Goal: Information Seeking & Learning: Learn about a topic

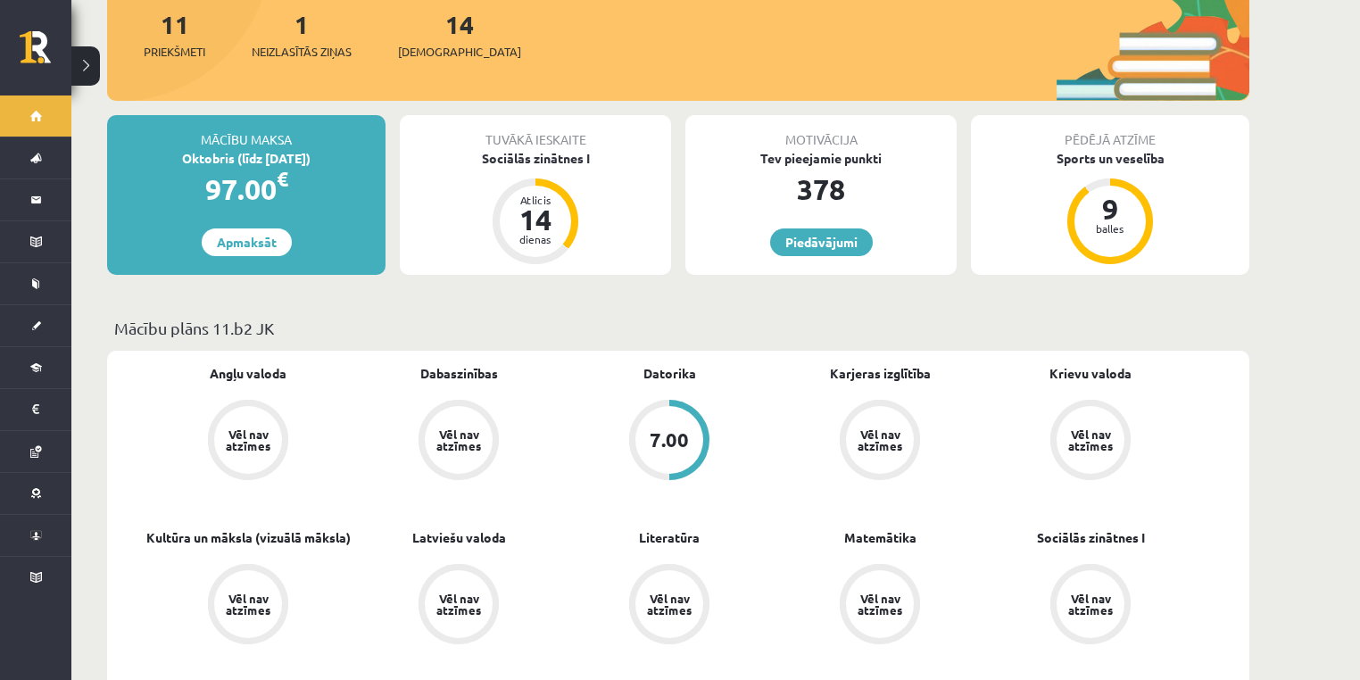
scroll to position [237, 0]
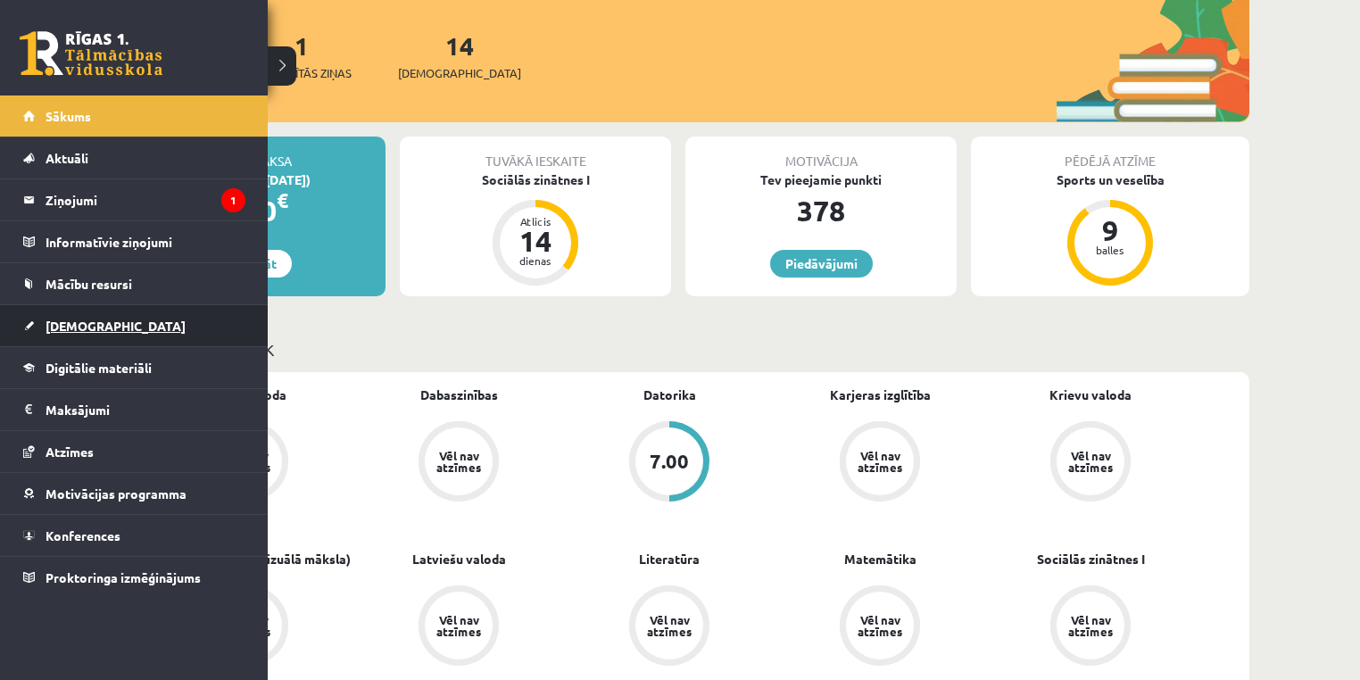
click at [79, 326] on span "[DEMOGRAPHIC_DATA]" at bounding box center [116, 326] width 140 height 16
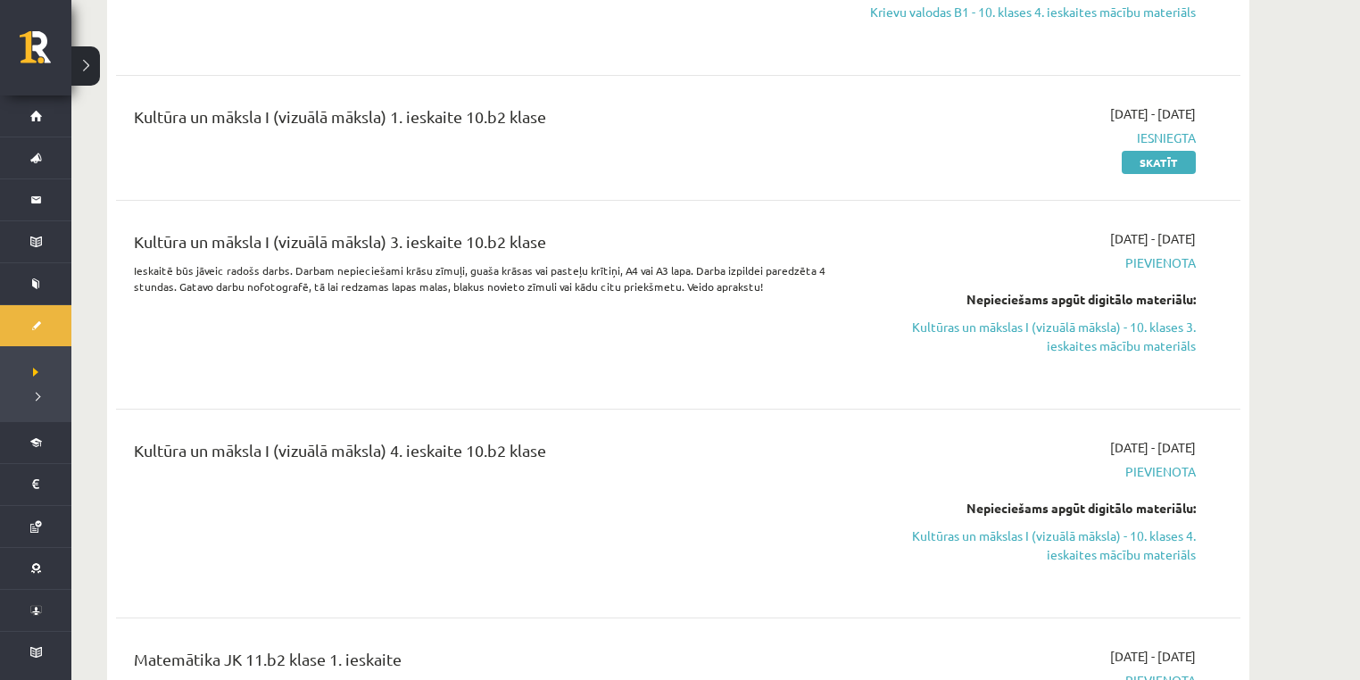
scroll to position [4998, 0]
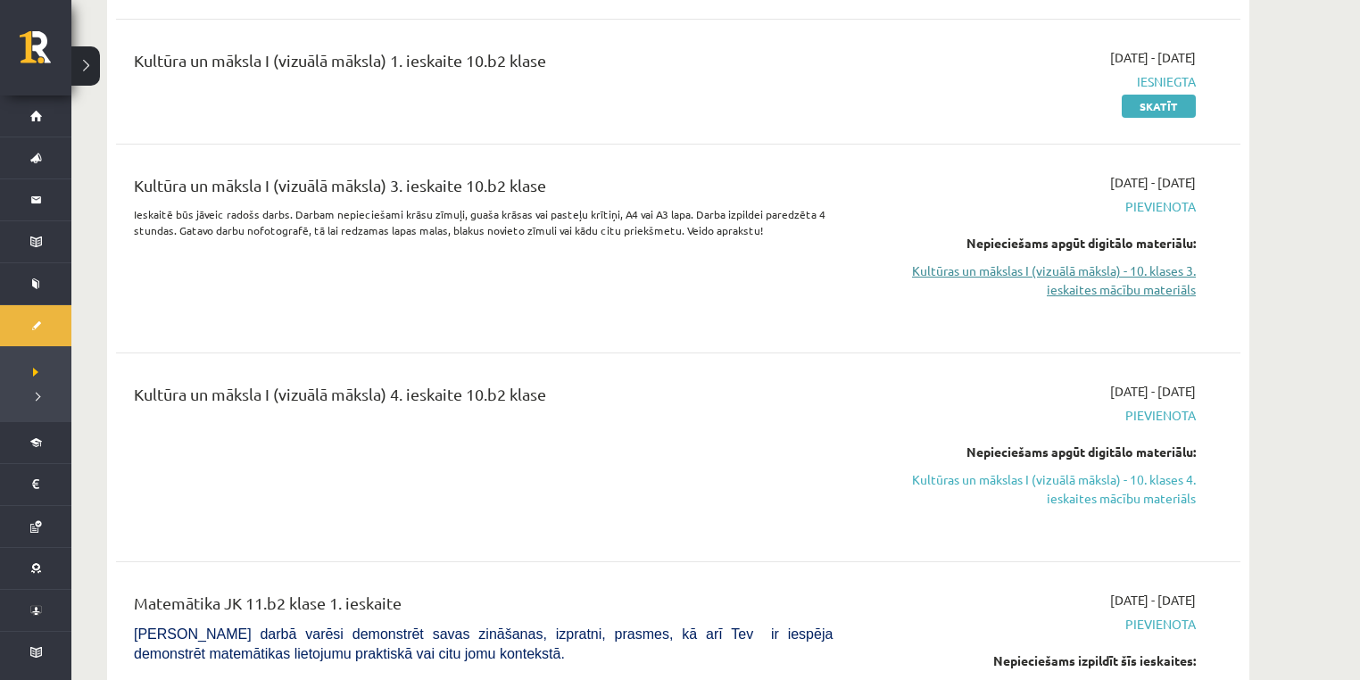
click at [1123, 290] on link "Kultūras un mākslas I (vizuālā māksla) - 10. klases 3. ieskaites mācību materiā…" at bounding box center [1028, 280] width 336 height 37
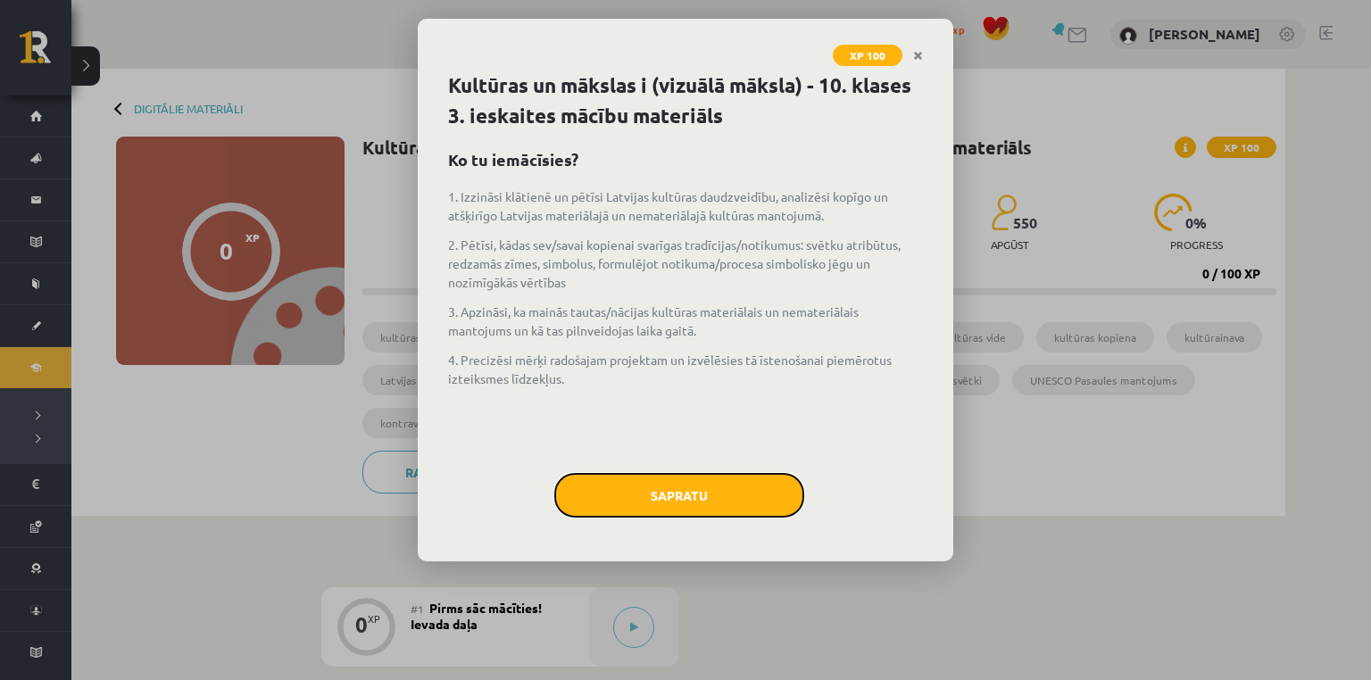
click at [654, 509] on button "Sapratu" at bounding box center [679, 495] width 250 height 45
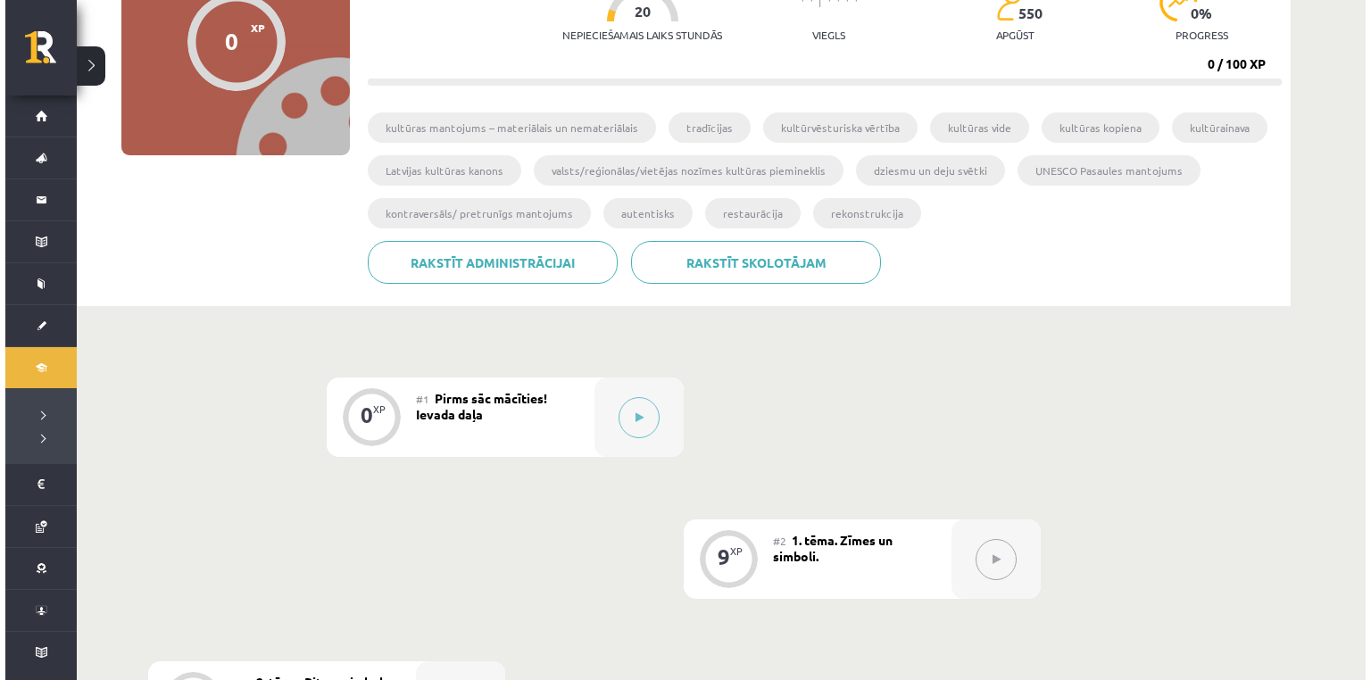
scroll to position [237, 0]
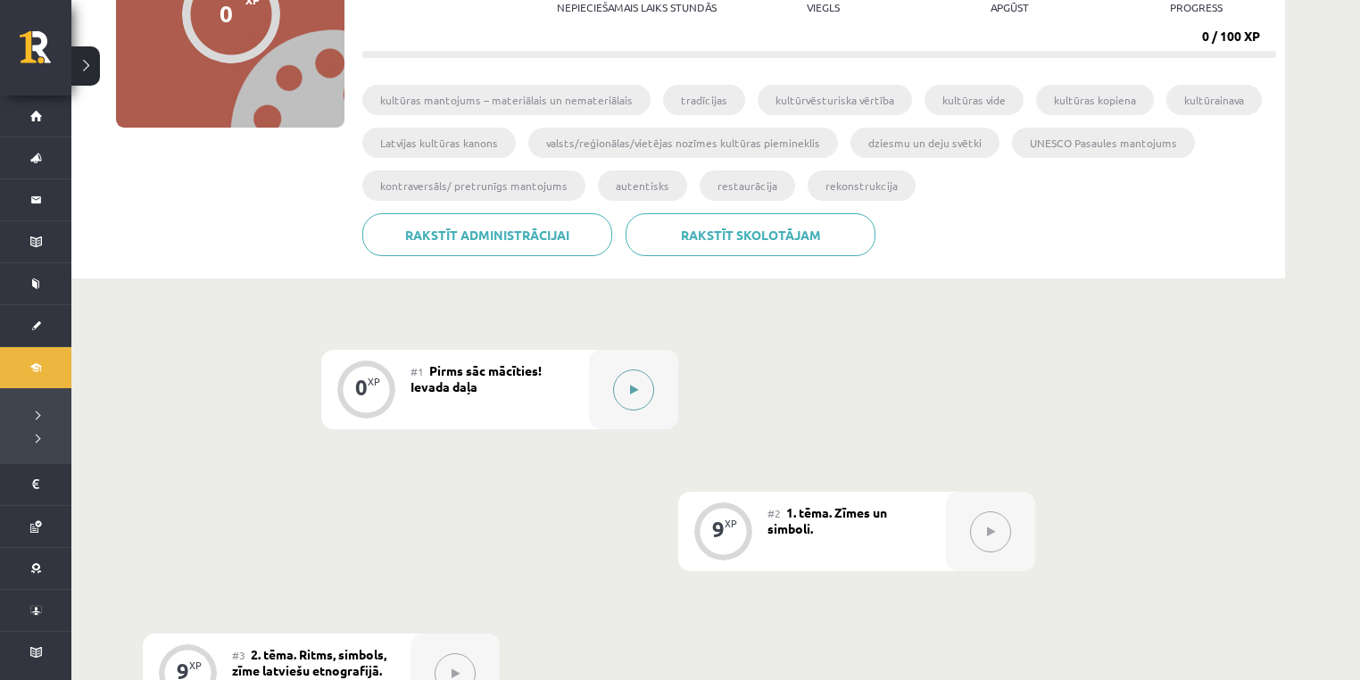
click at [632, 403] on button at bounding box center [633, 390] width 41 height 41
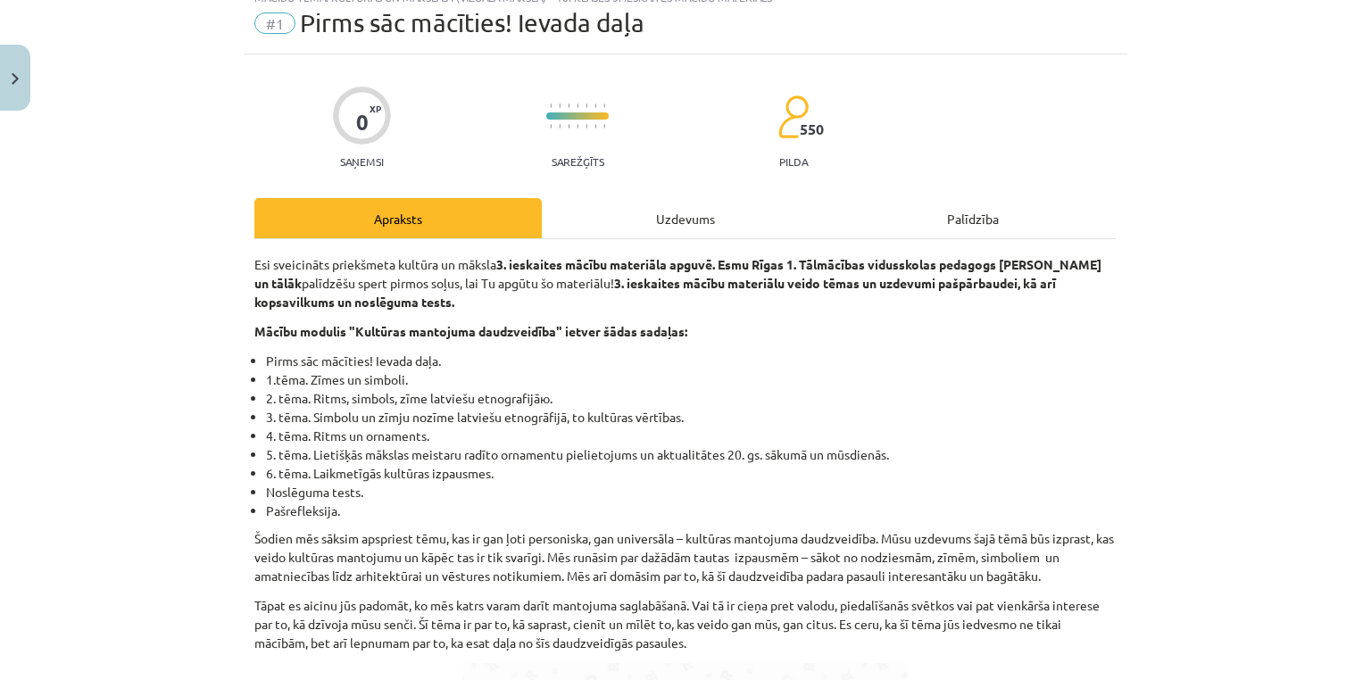
scroll to position [0, 0]
